Goal: Navigation & Orientation: Understand site structure

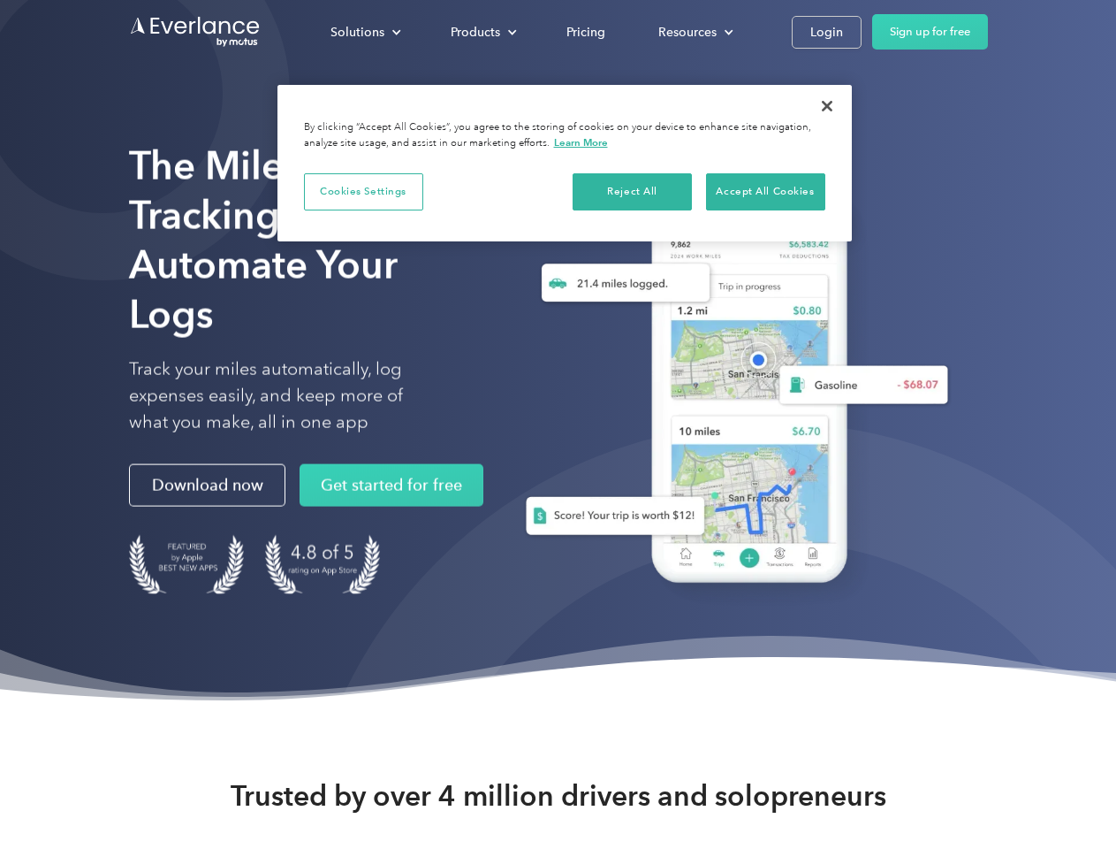
click at [365, 32] on div "Solutions" at bounding box center [358, 32] width 54 height 22
click at [482, 32] on div "Products" at bounding box center [475, 32] width 49 height 22
click at [694, 32] on div "Resources" at bounding box center [688, 32] width 58 height 22
click at [363, 191] on button "Cookies Settings" at bounding box center [363, 191] width 119 height 37
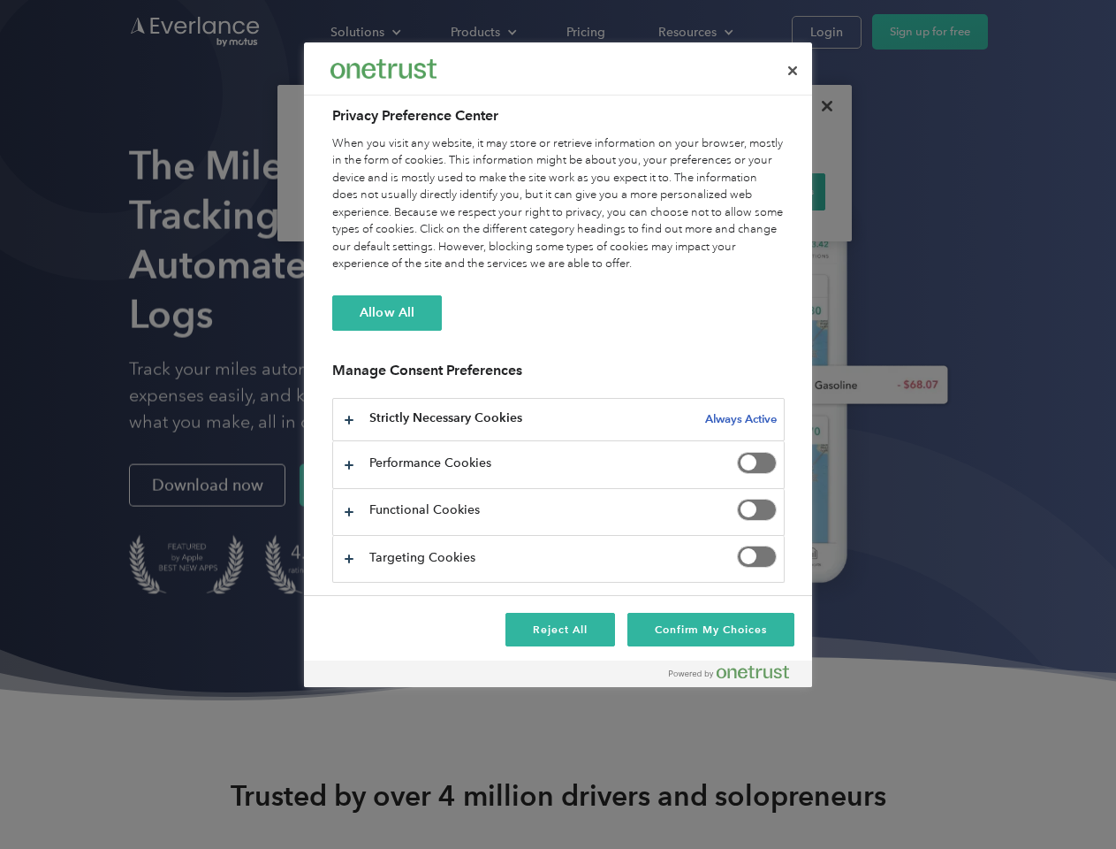
click at [633, 191] on div "When you visit any website, it may store or retrieve information on your browse…" at bounding box center [558, 204] width 453 height 138
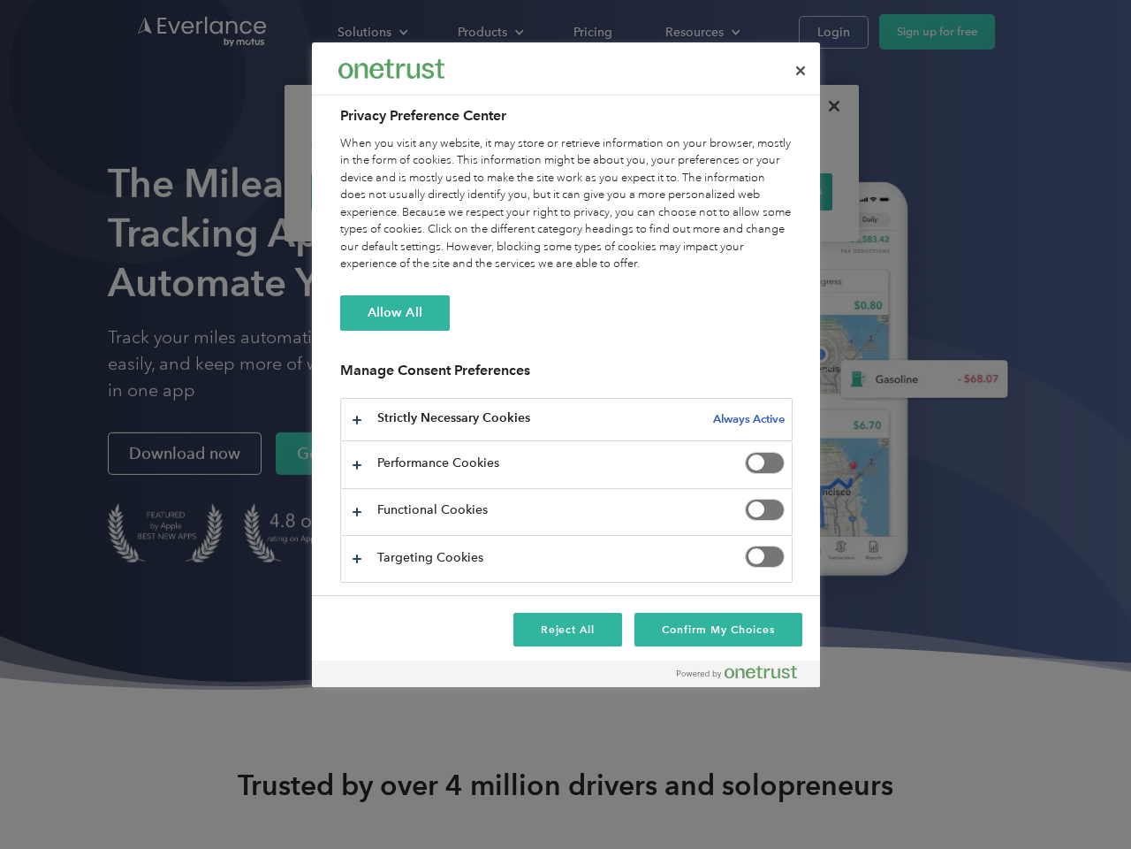
click at [765, 191] on div "When you visit any website, it may store or retrieve information on your browse…" at bounding box center [566, 204] width 453 height 138
click at [827, 106] on div at bounding box center [565, 424] width 1131 height 849
